Goal: Task Accomplishment & Management: Use online tool/utility

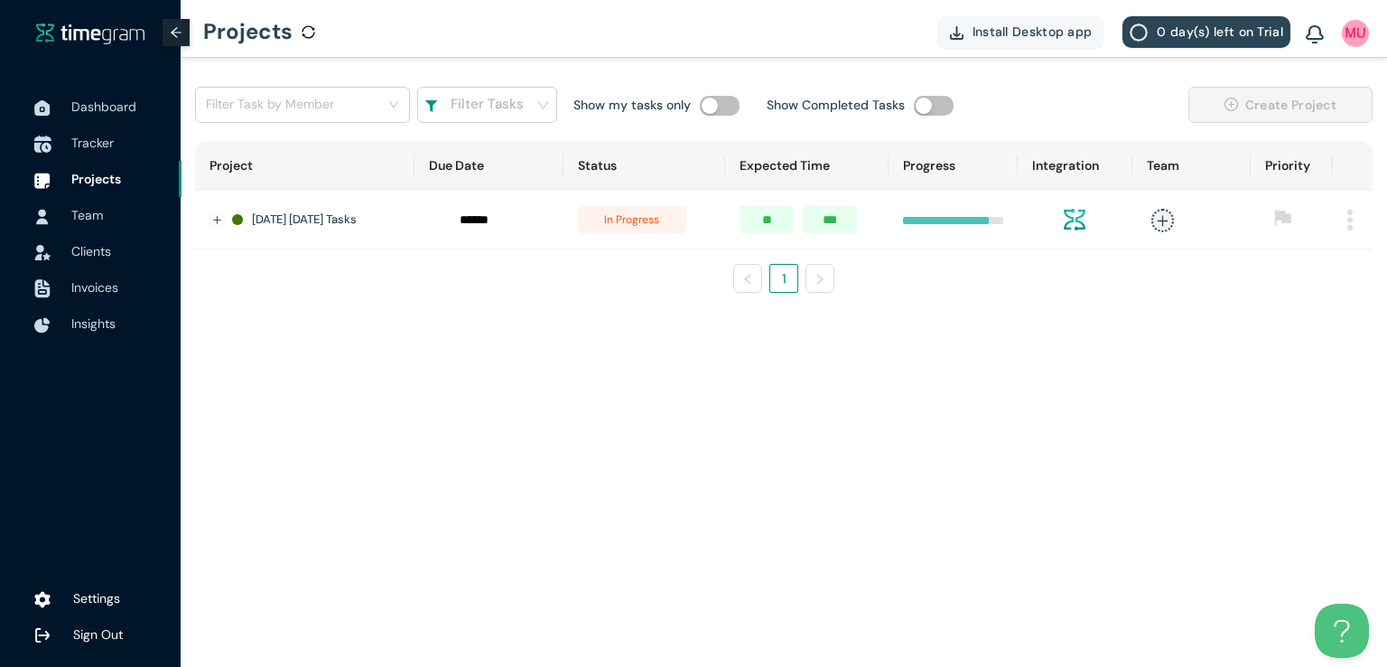
click at [111, 142] on span "Tracker" at bounding box center [92, 143] width 42 height 16
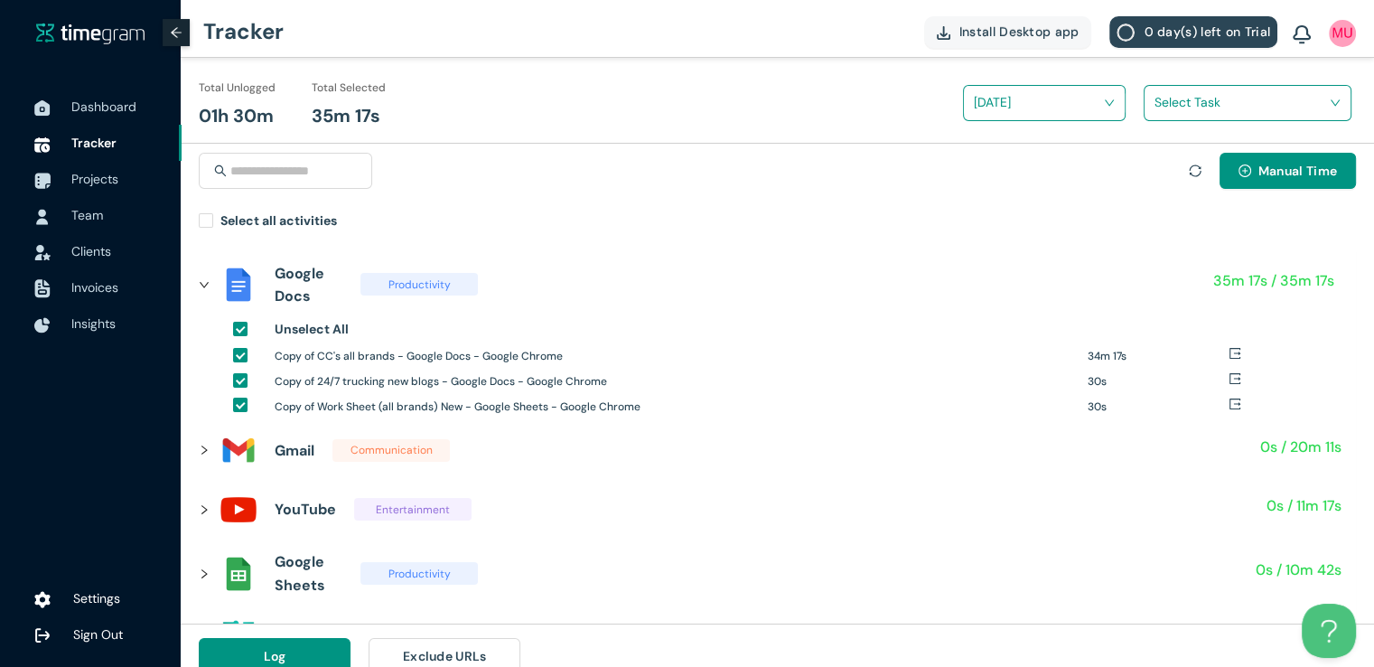
click at [1180, 109] on input "search" at bounding box center [1240, 102] width 173 height 27
click at [1160, 160] on div "24/7 Blog and posts" at bounding box center [1247, 168] width 206 height 29
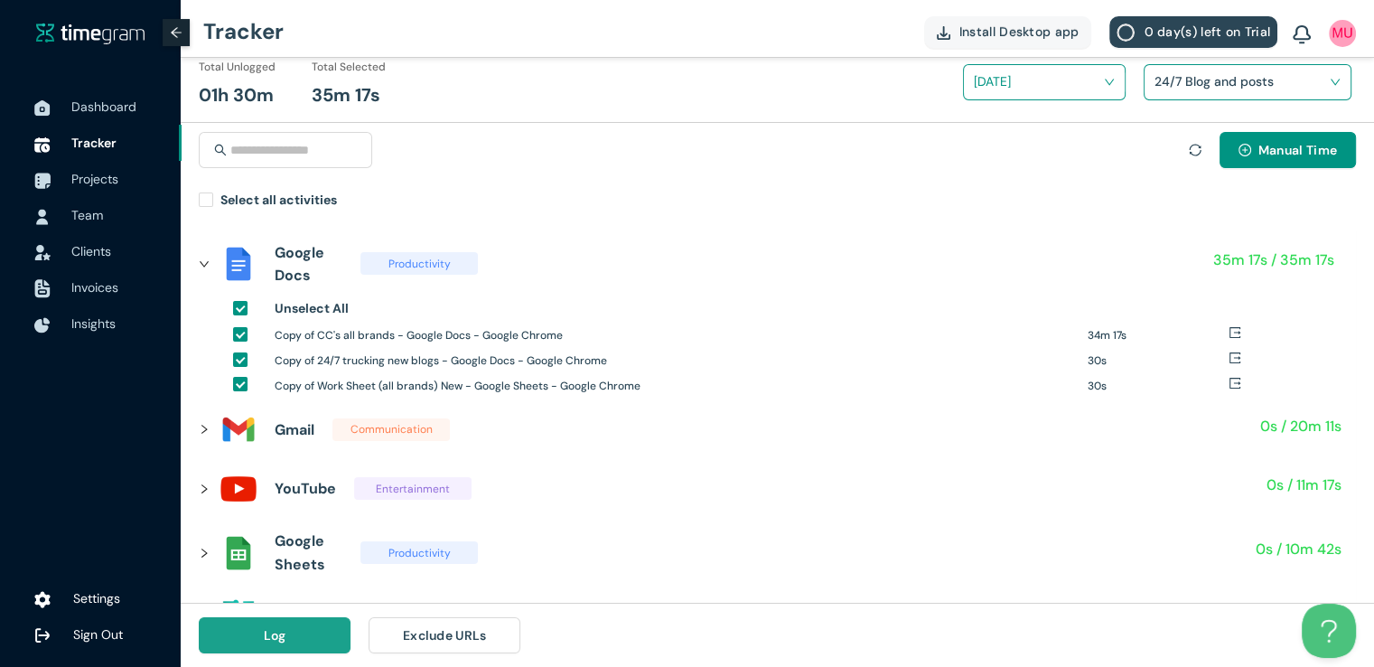
click at [274, 634] on span "Log" at bounding box center [275, 635] width 23 height 20
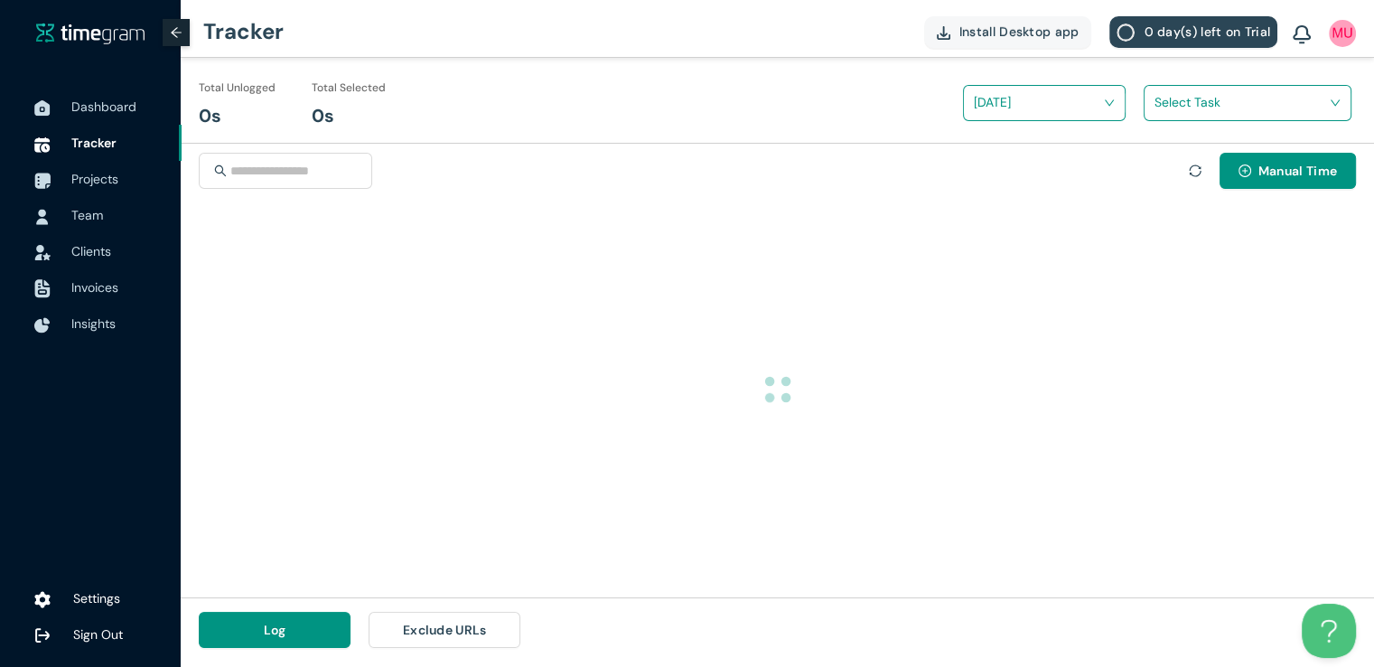
scroll to position [0, 0]
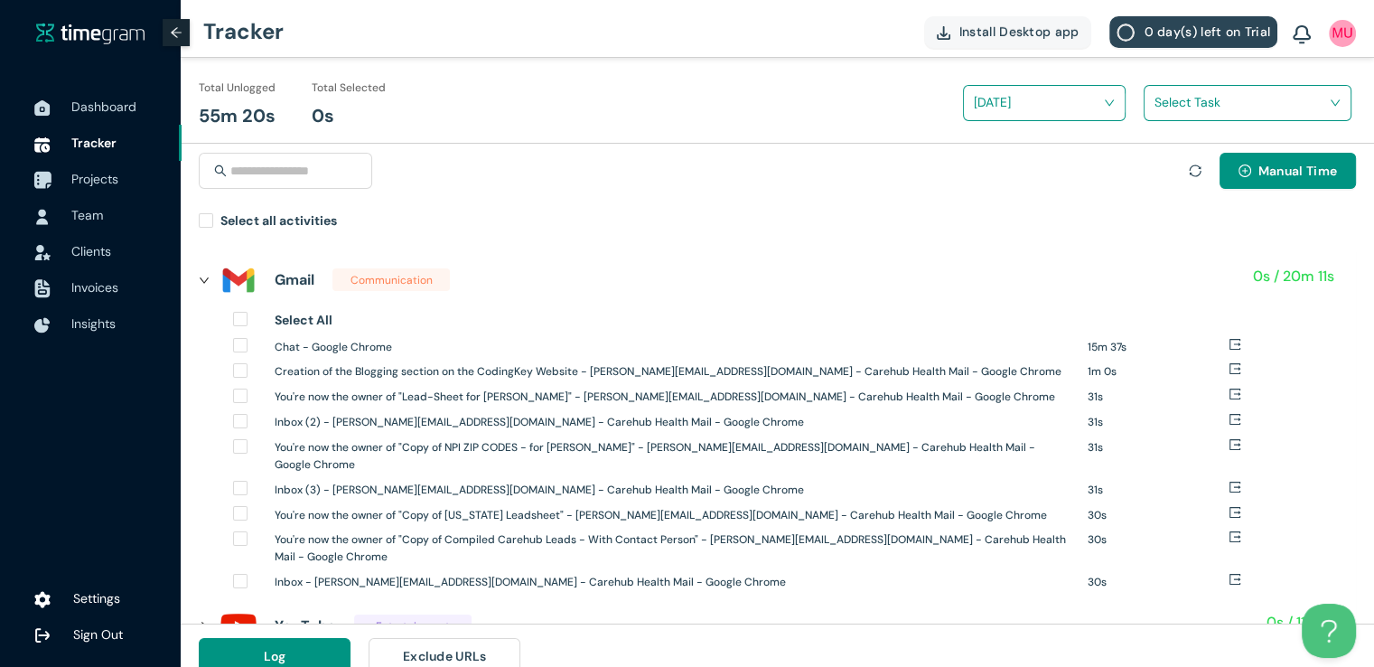
click at [94, 173] on span "Projects" at bounding box center [94, 179] width 47 height 16
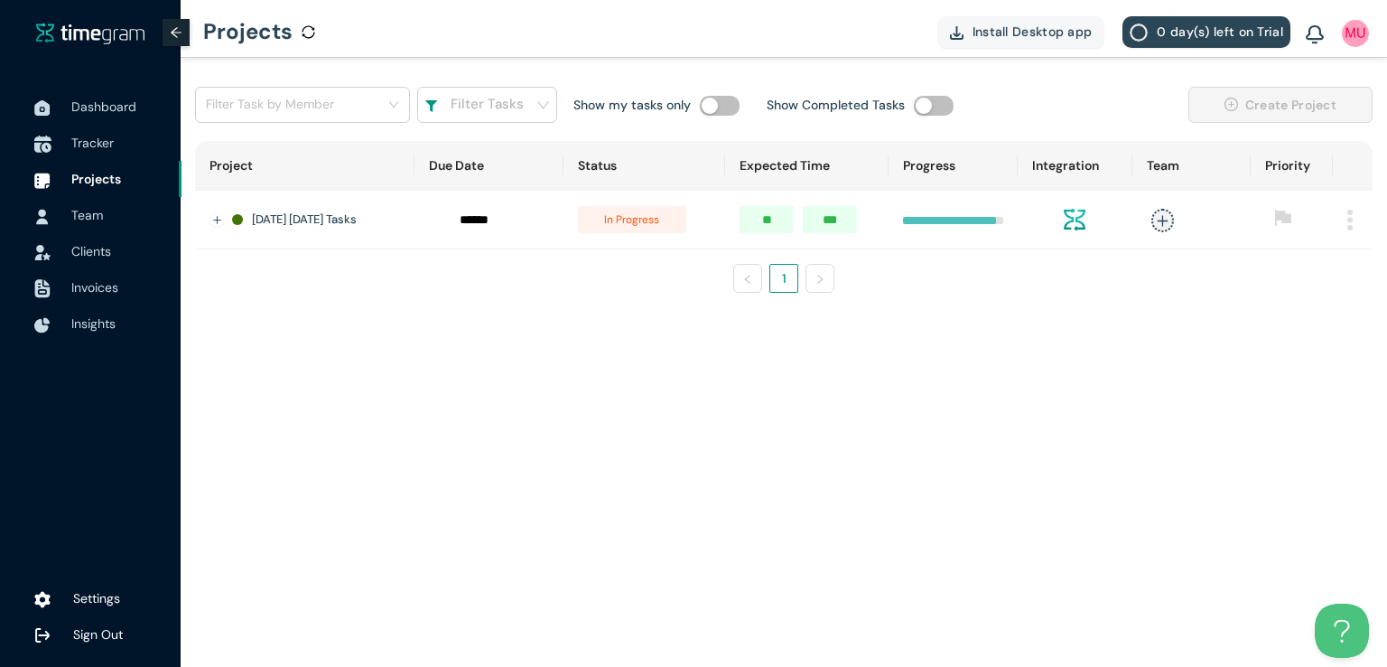
click at [80, 135] on span "Tracker" at bounding box center [92, 143] width 42 height 16
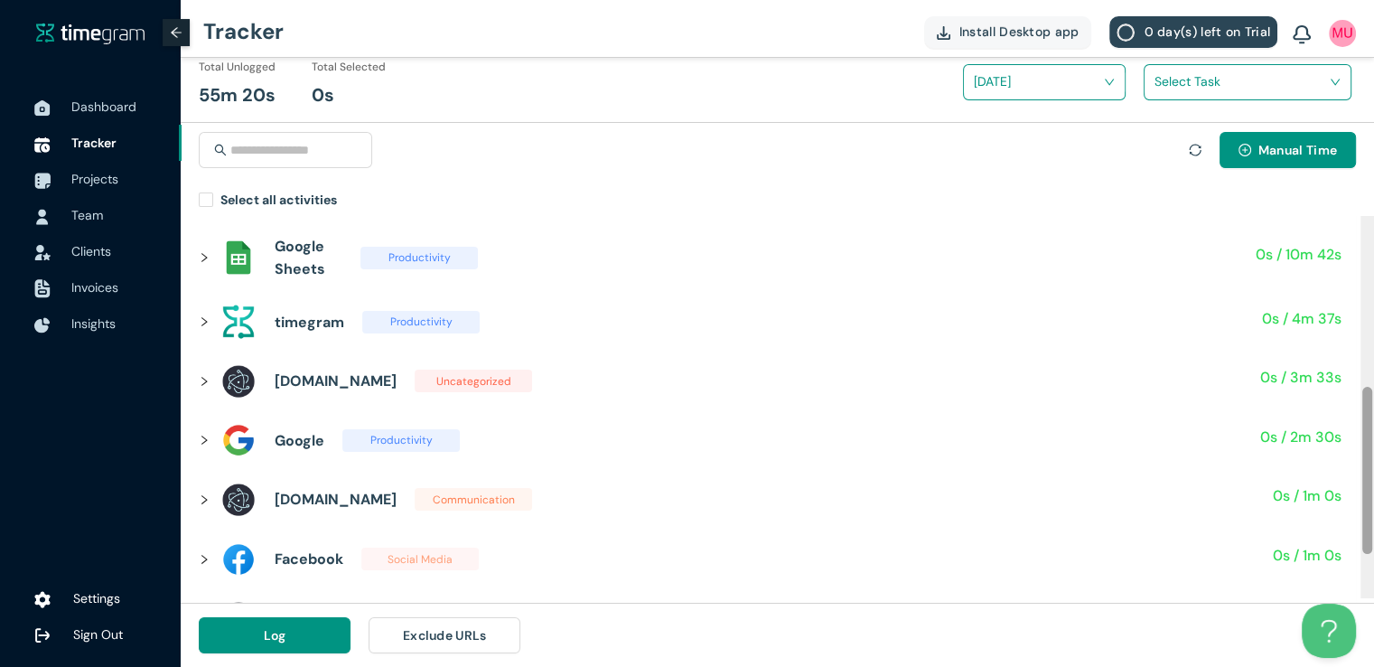
scroll to position [406, 0]
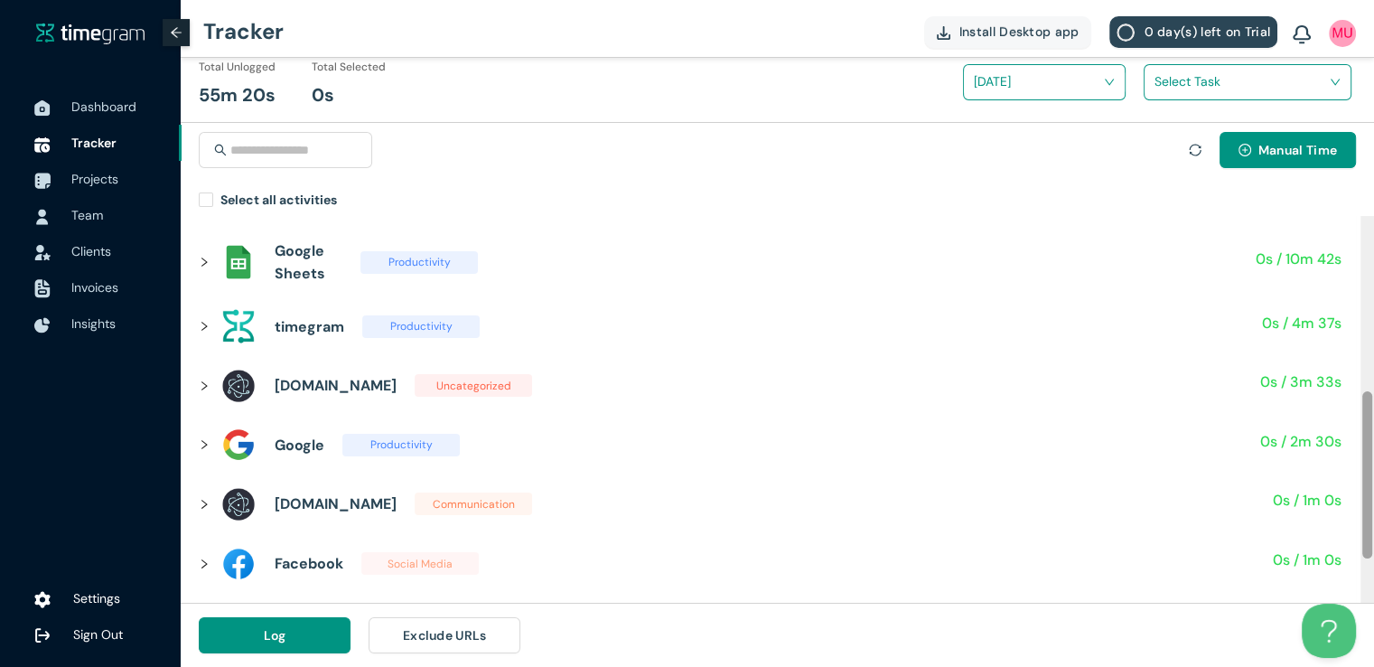
drag, startPoint x: 1369, startPoint y: 335, endPoint x: 1376, endPoint y: 513, distance: 178.1
click at [1374, 513] on html "Dashboard Tracker Projects Team Clients Invoices Insights Settings Sign Out Tra…" at bounding box center [687, 312] width 1374 height 667
click at [200, 321] on icon "right" at bounding box center [204, 326] width 11 height 11
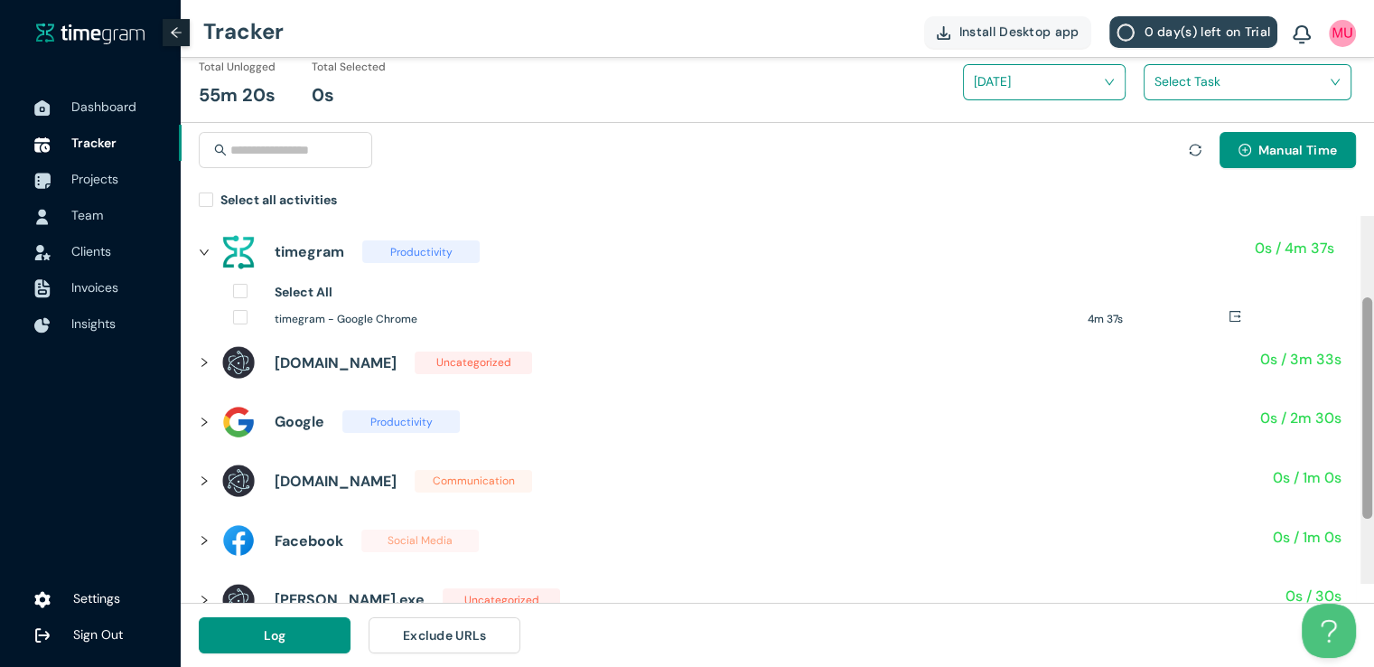
scroll to position [0, 0]
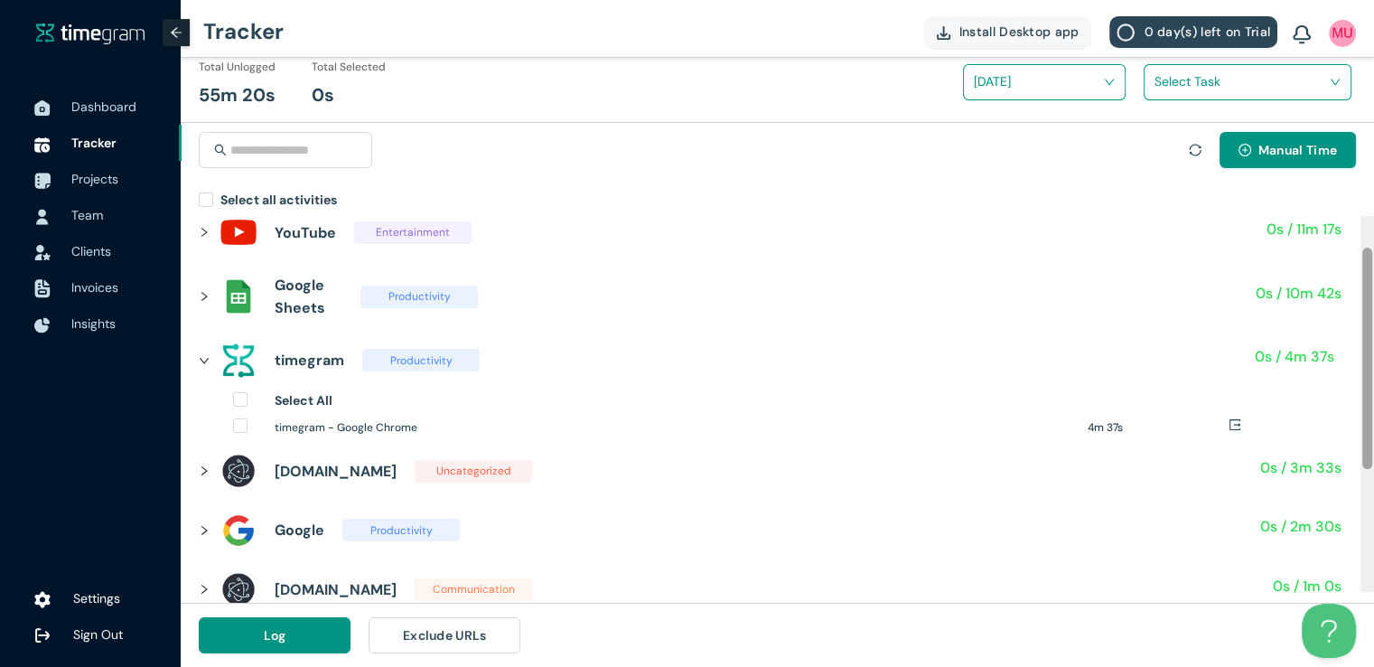
drag, startPoint x: 1368, startPoint y: 500, endPoint x: 1386, endPoint y: 362, distance: 139.4
click at [1374, 362] on html "Dashboard Tracker Projects Team Clients Invoices Insights Settings Sign Out Tra…" at bounding box center [687, 312] width 1374 height 667
click at [201, 471] on icon "right" at bounding box center [204, 469] width 11 height 11
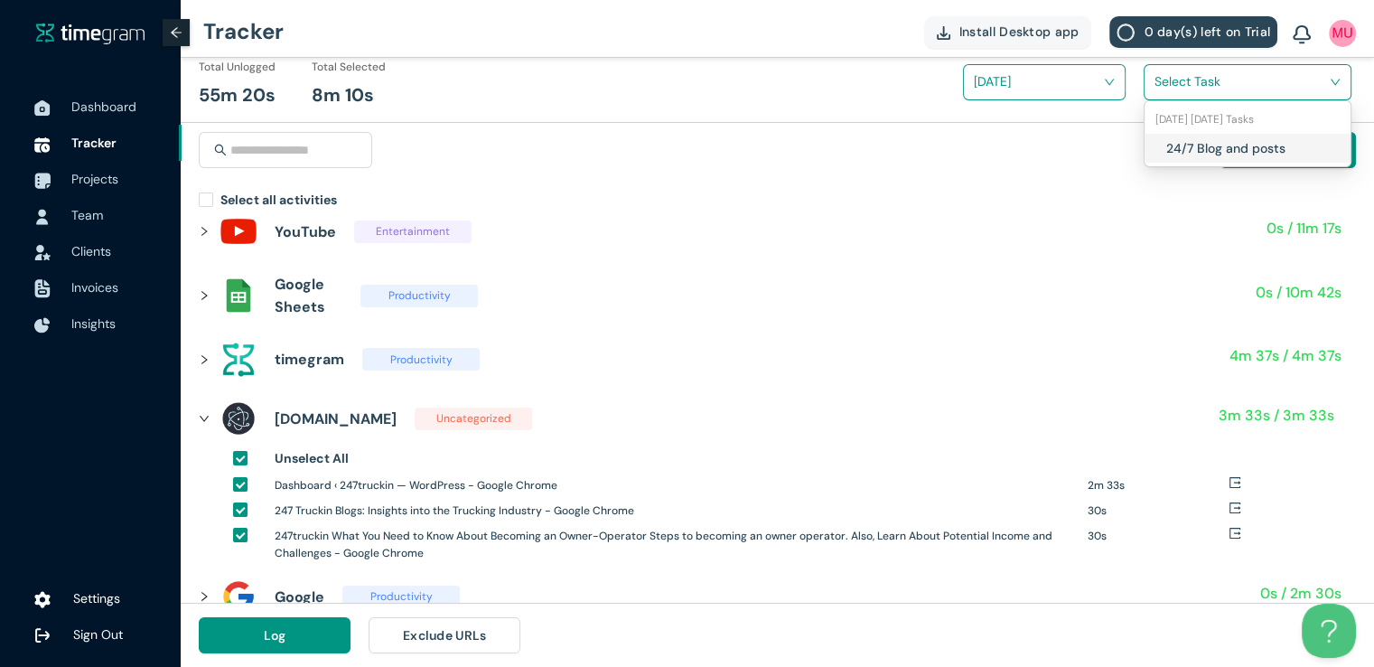
click at [1190, 80] on input "search" at bounding box center [1240, 81] width 173 height 27
click at [1162, 139] on div "24/7 Blog and posts" at bounding box center [1247, 148] width 206 height 29
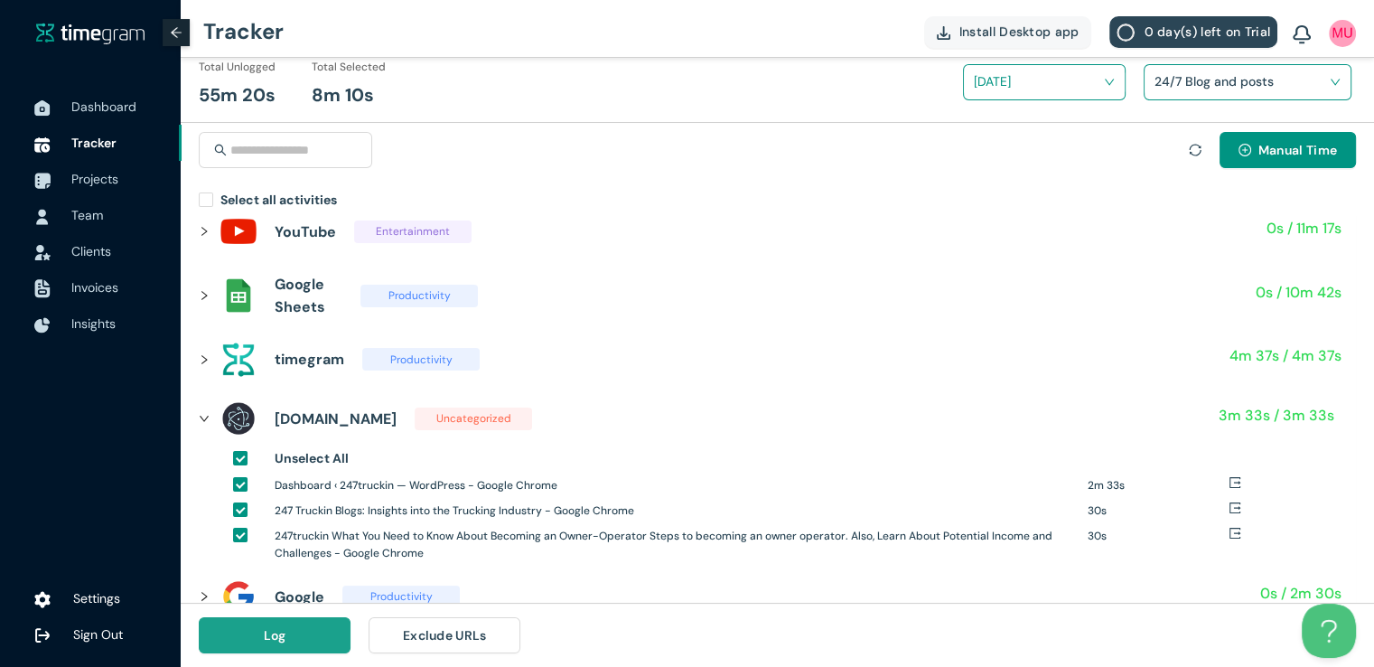
click at [255, 638] on button "Log" at bounding box center [275, 635] width 152 height 36
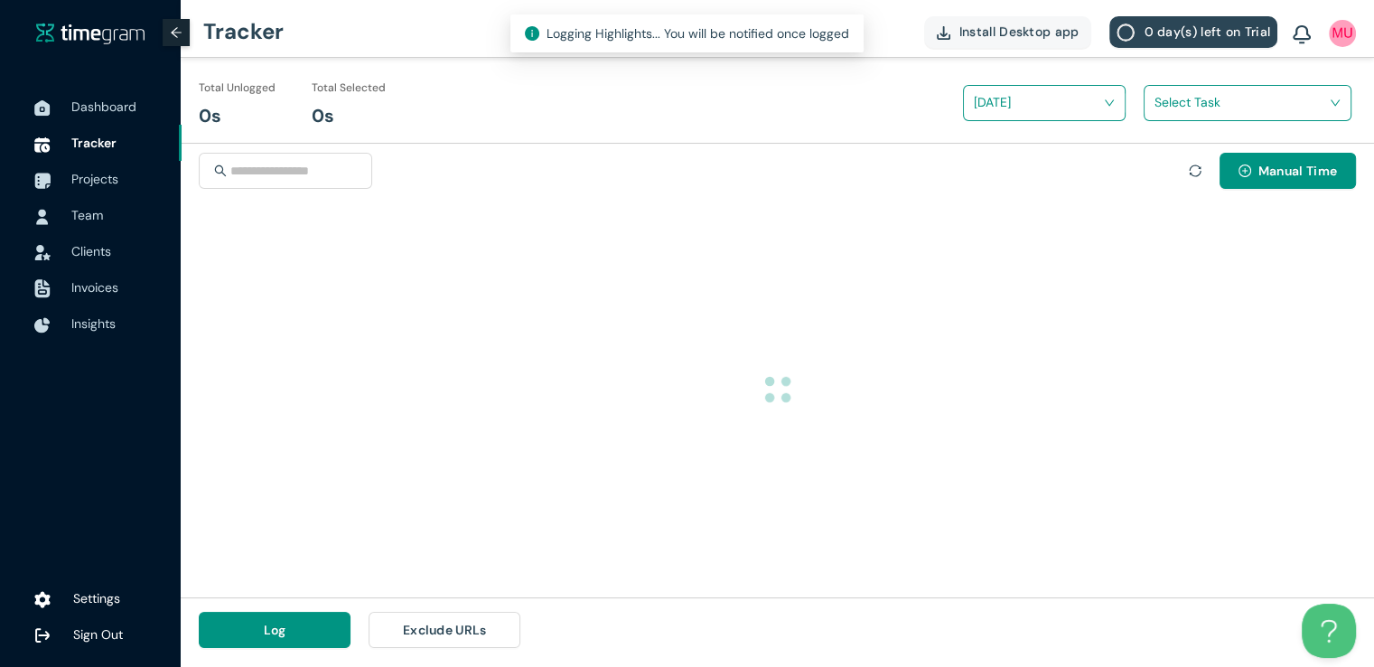
scroll to position [0, 0]
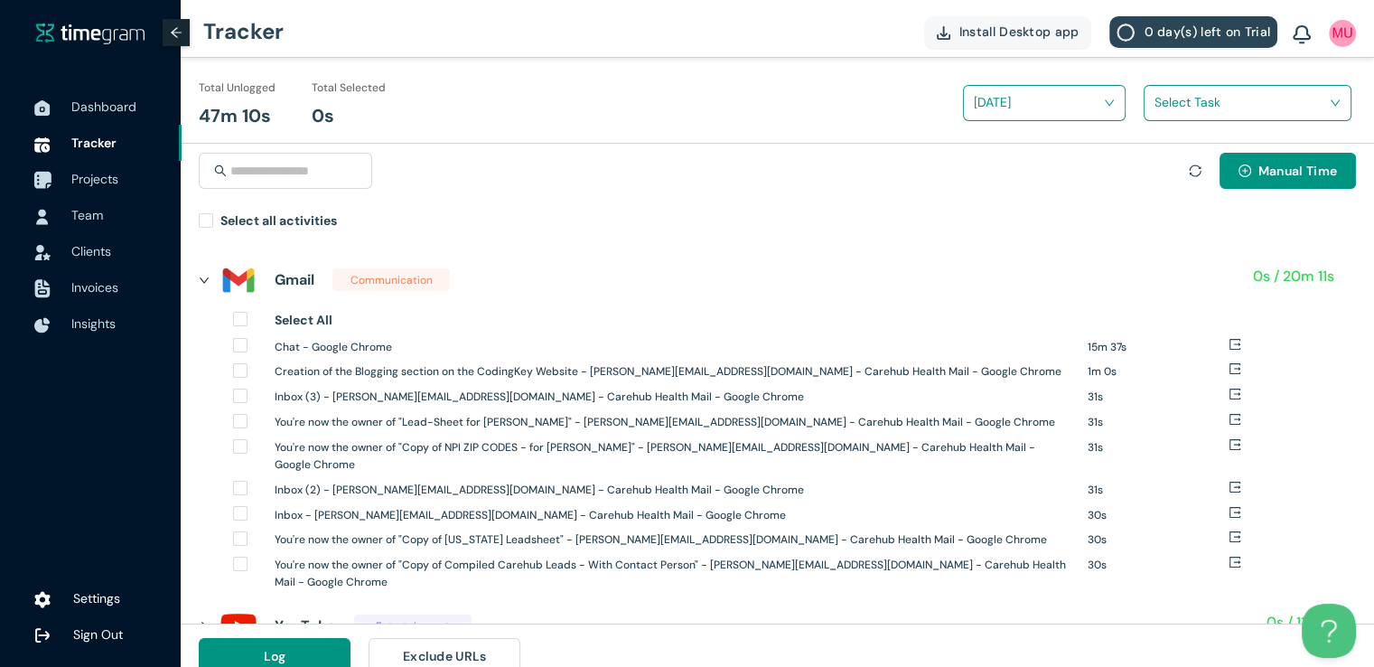
click at [98, 171] on span "Projects" at bounding box center [94, 179] width 47 height 16
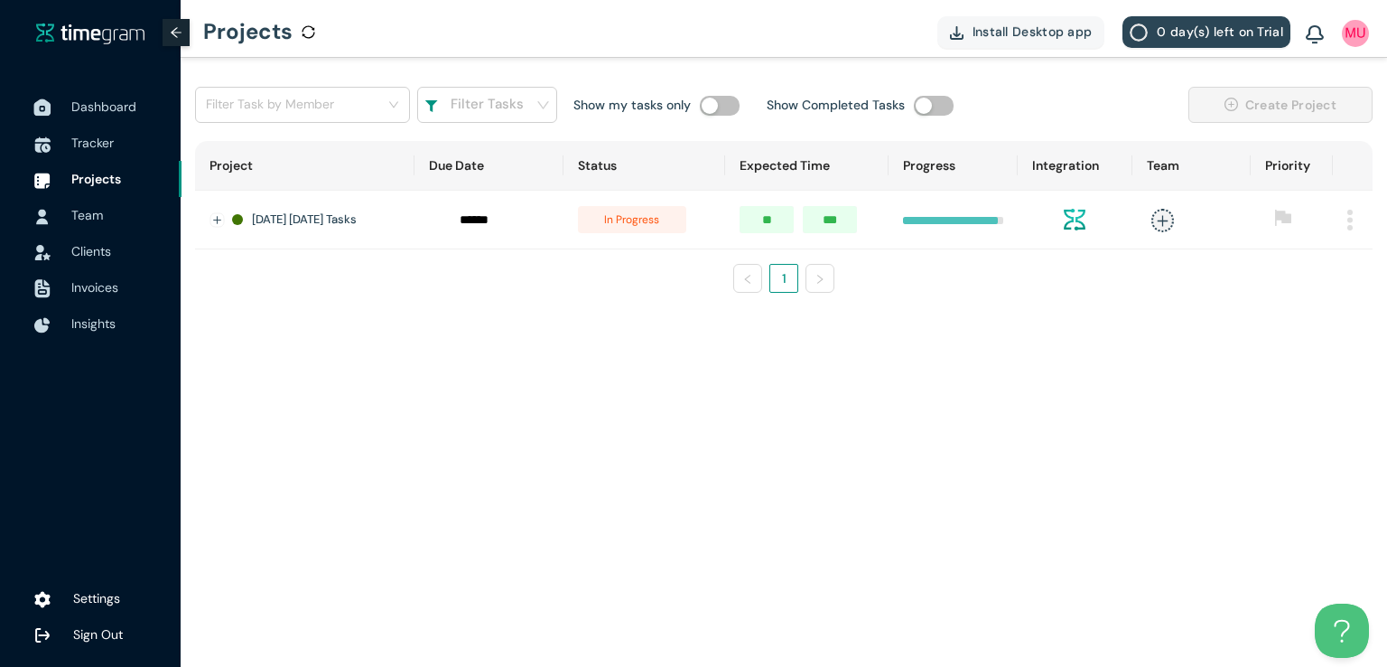
click at [94, 101] on span "Dashboard" at bounding box center [103, 106] width 65 height 16
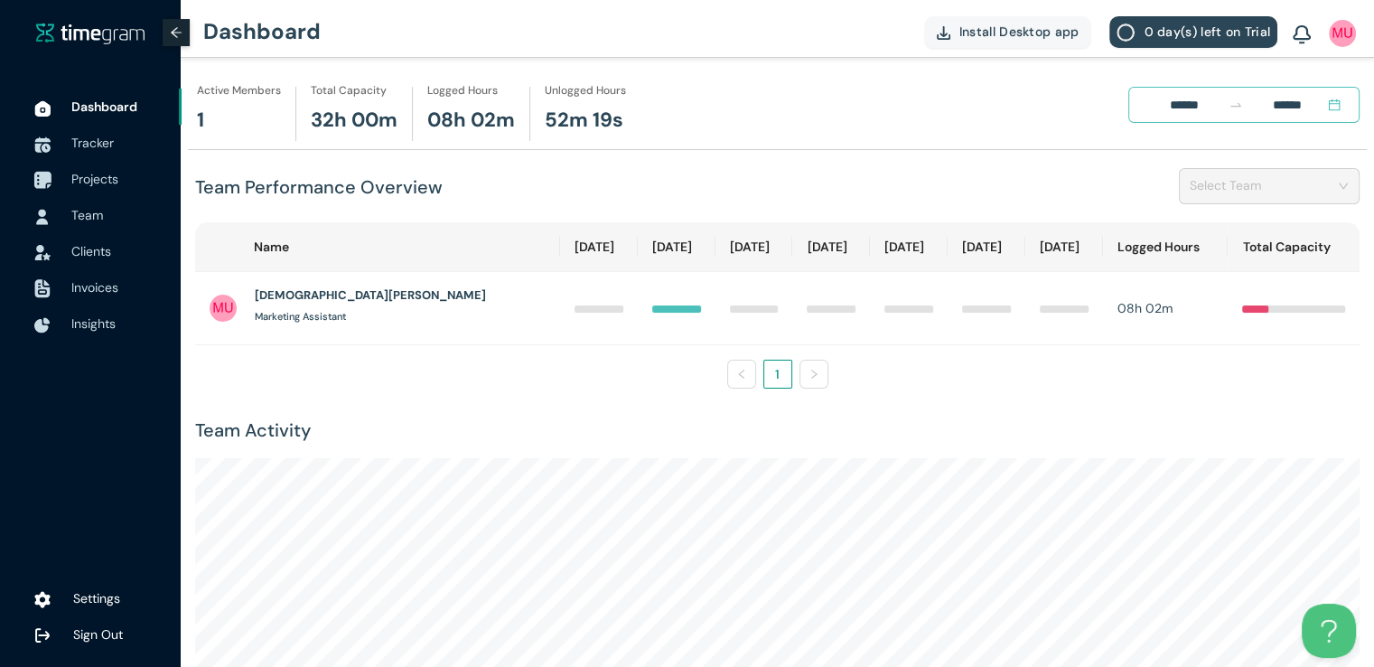
click at [86, 176] on span "Projects" at bounding box center [94, 179] width 47 height 16
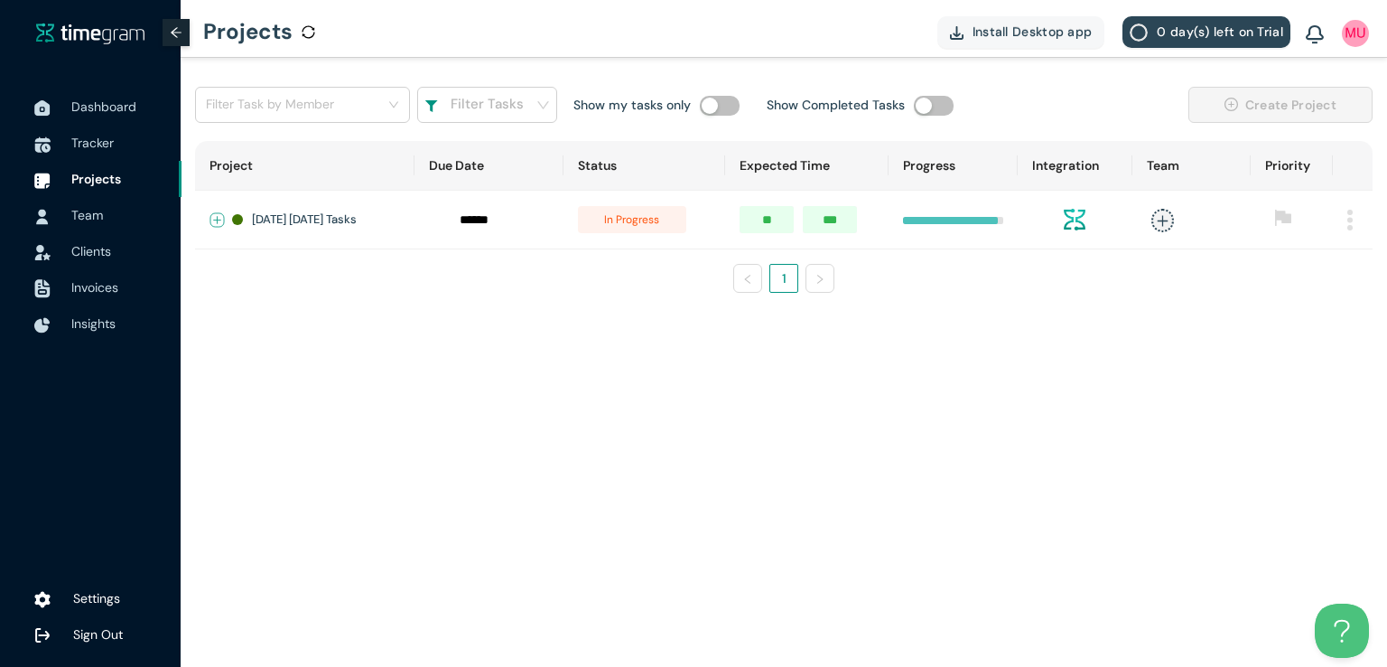
click at [210, 213] on button "Expand row" at bounding box center [217, 220] width 14 height 14
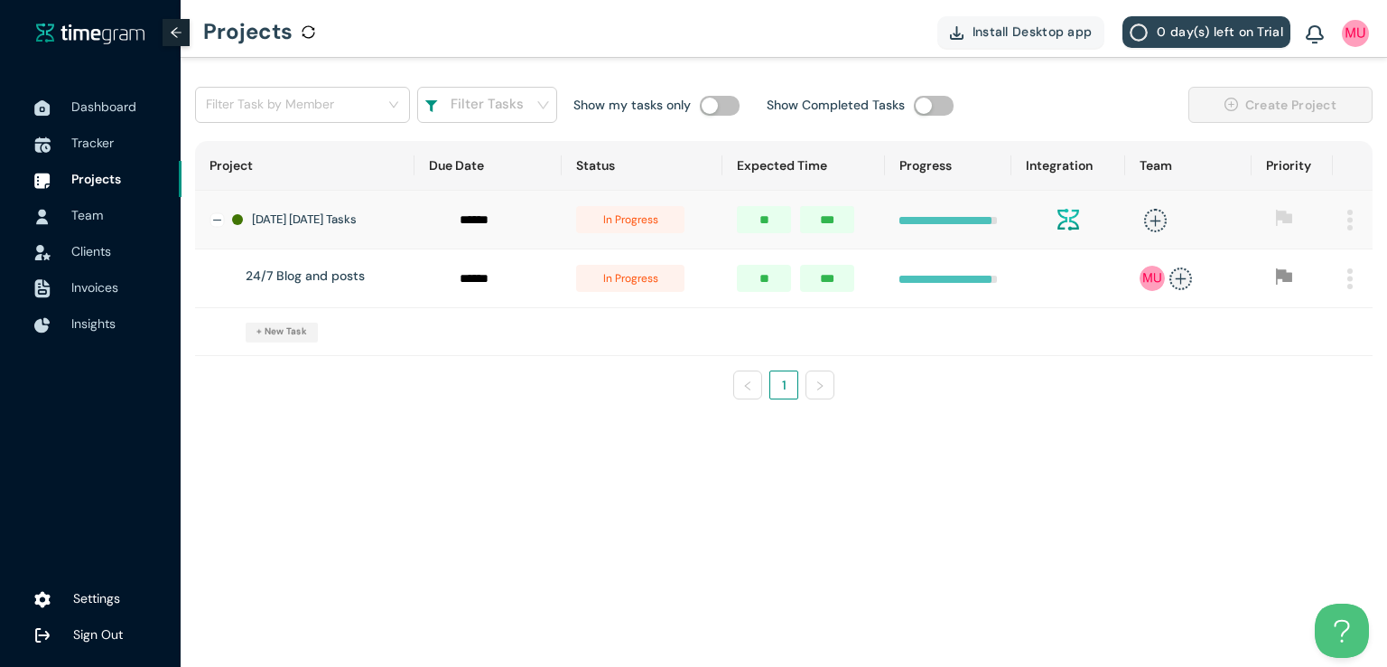
click at [636, 285] on span "in progress" at bounding box center [630, 278] width 108 height 27
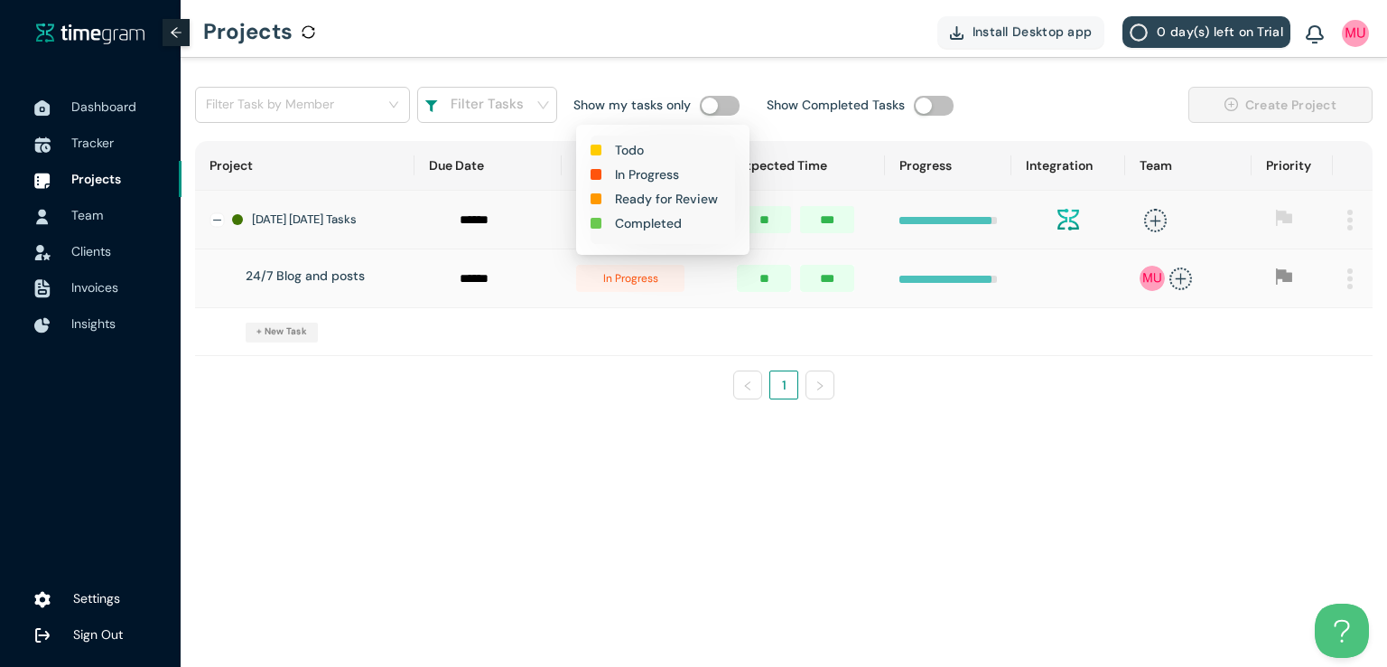
click at [647, 221] on h1 "Completed" at bounding box center [648, 223] width 67 height 20
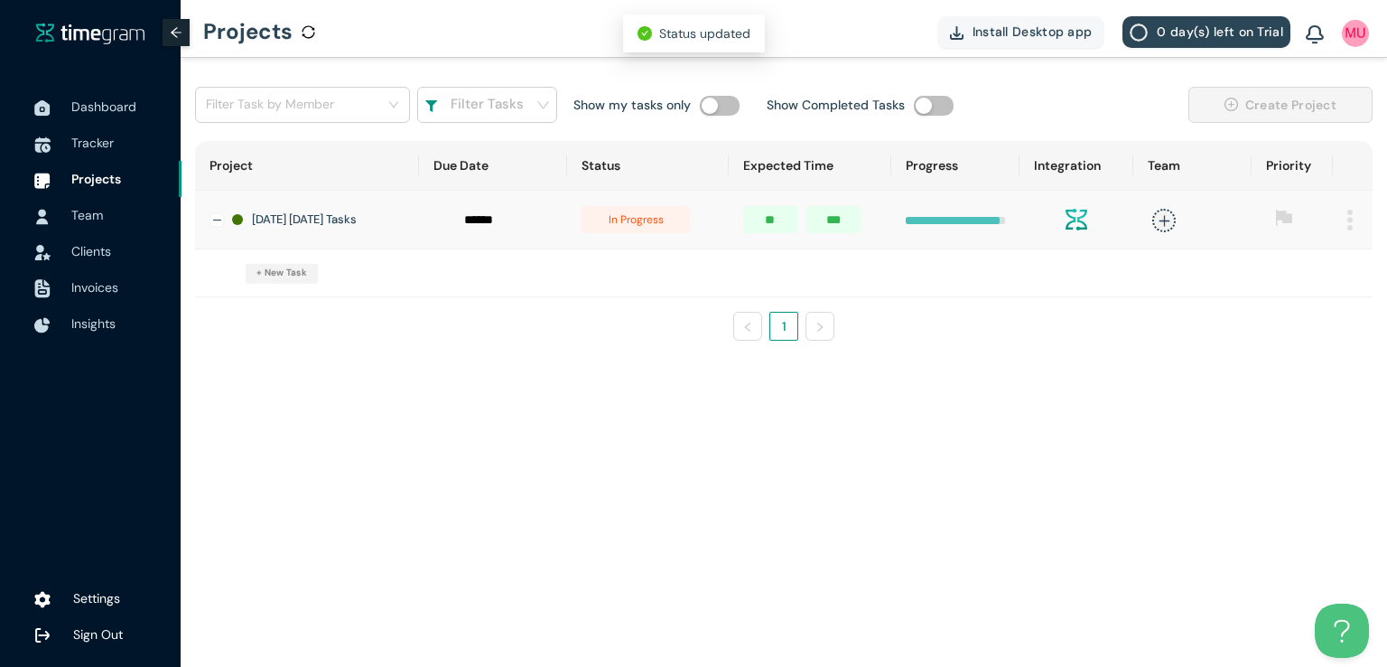
click at [646, 225] on span "in progress" at bounding box center [636, 219] width 108 height 27
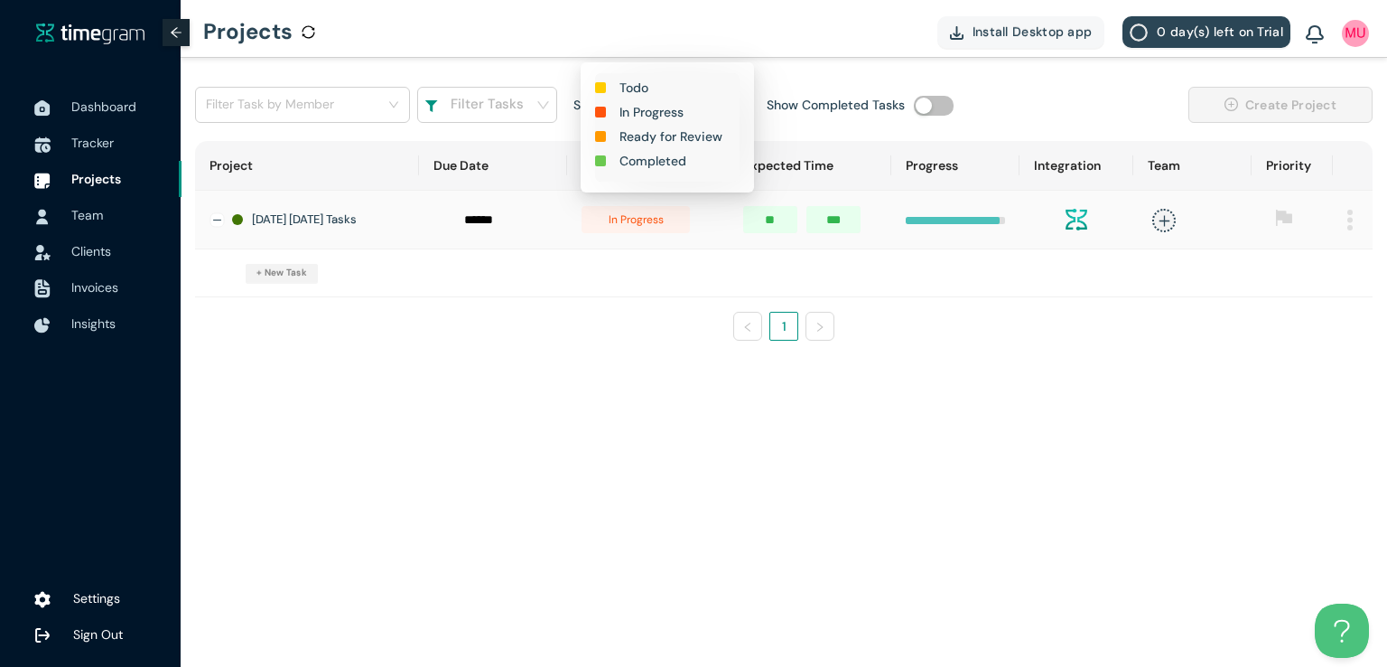
click at [662, 161] on h1 "Completed" at bounding box center [653, 161] width 67 height 20
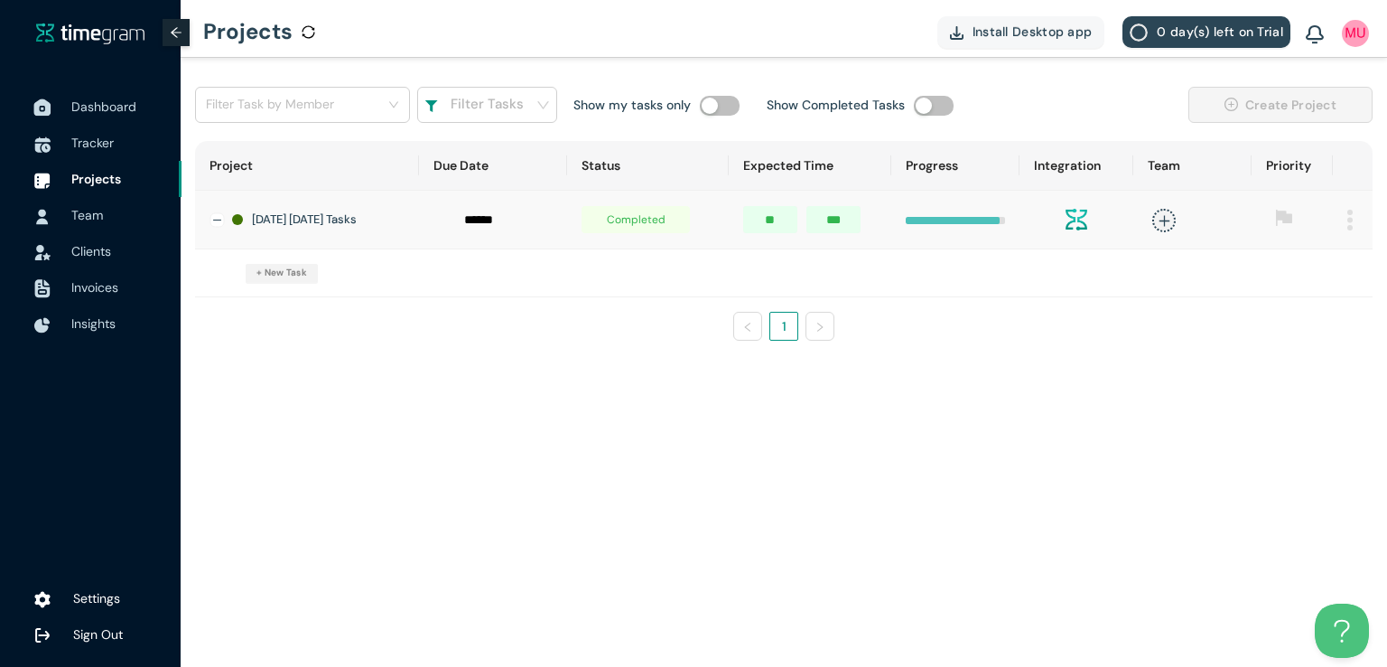
click at [108, 110] on span "Dashboard" at bounding box center [103, 106] width 65 height 16
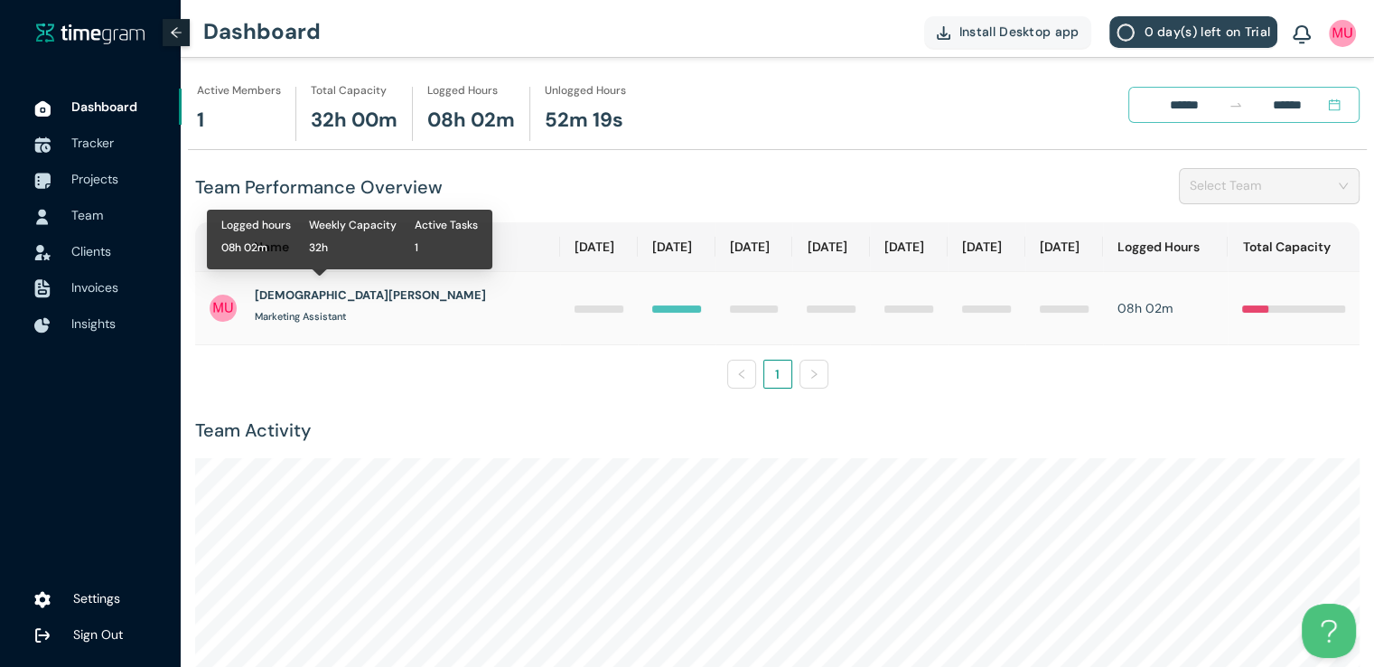
click at [303, 296] on h1 "[DEMOGRAPHIC_DATA][PERSON_NAME]" at bounding box center [370, 295] width 231 height 18
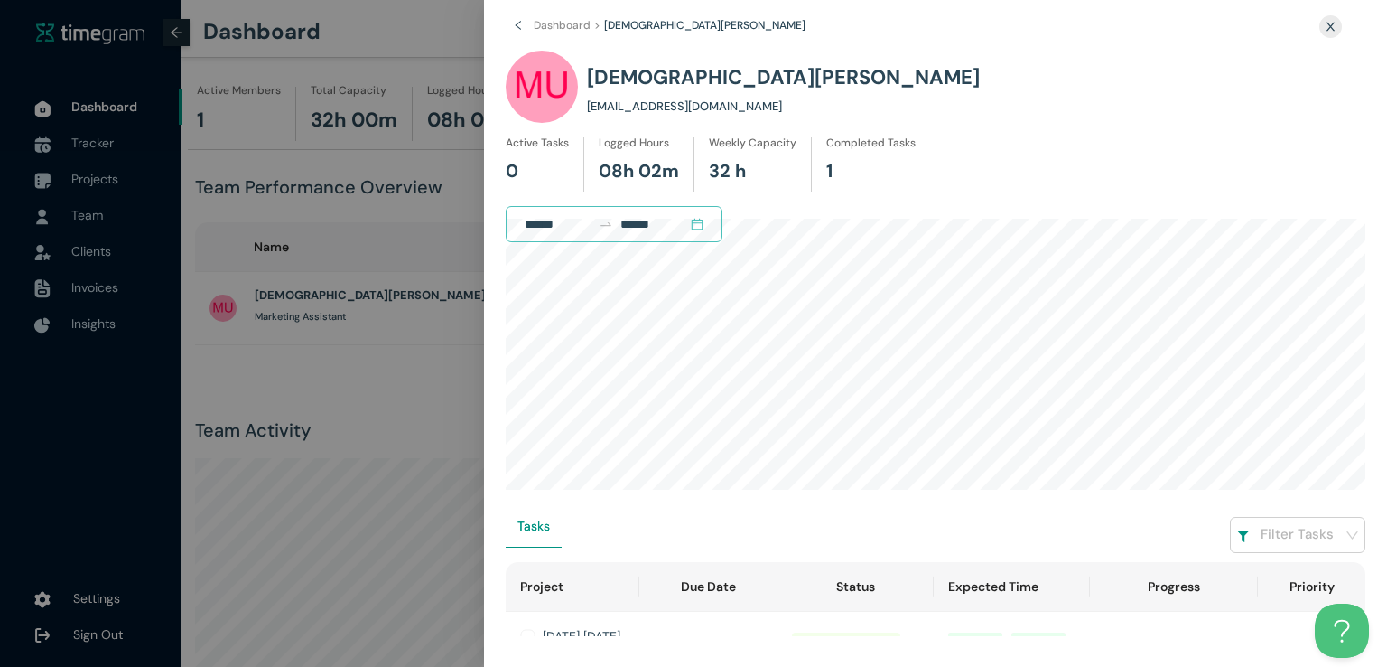
click at [359, 234] on div at bounding box center [693, 333] width 1387 height 667
